Goal: Task Accomplishment & Management: Manage account settings

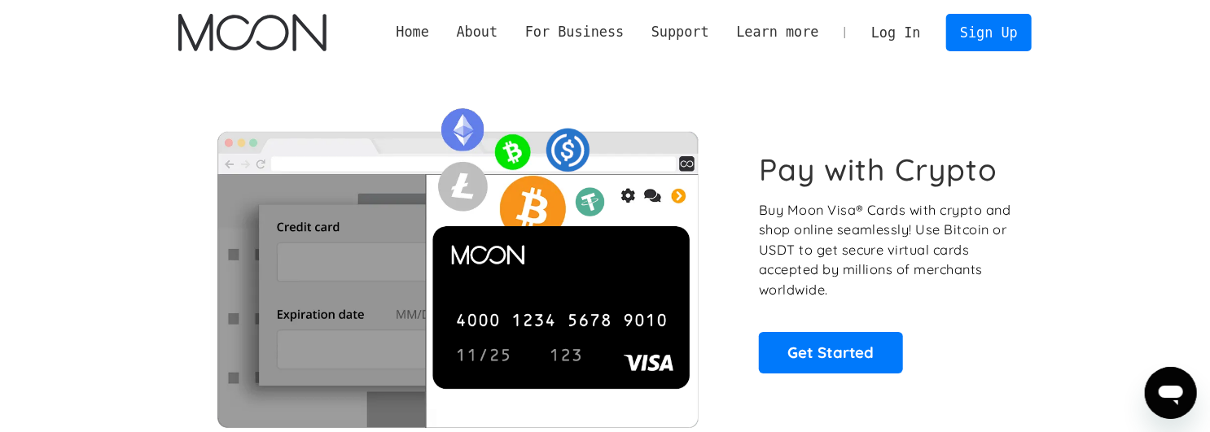
click at [910, 34] on link "Log In" at bounding box center [896, 33] width 77 height 36
